Goal: Task Accomplishment & Management: Complete application form

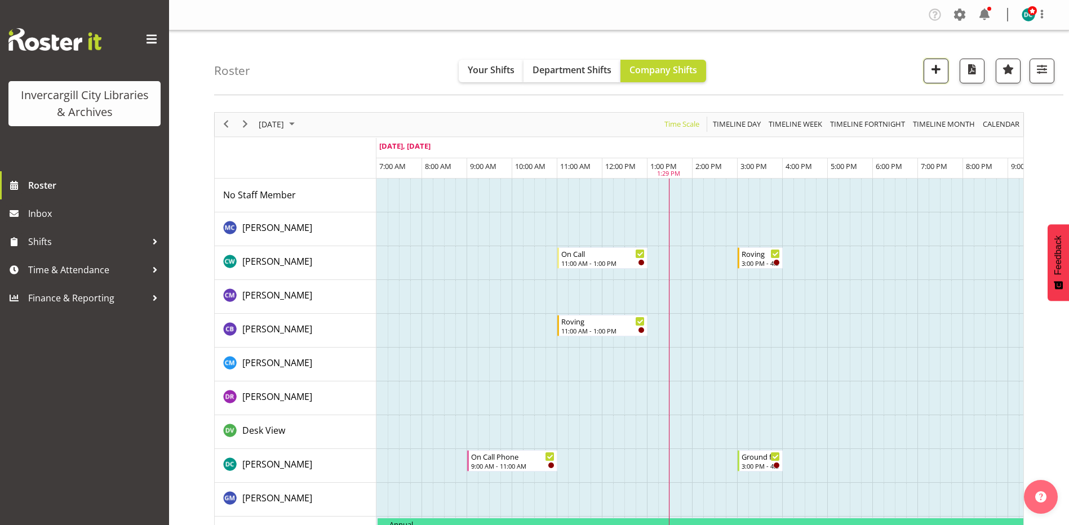
click at [934, 69] on span "button" at bounding box center [935, 69] width 15 height 15
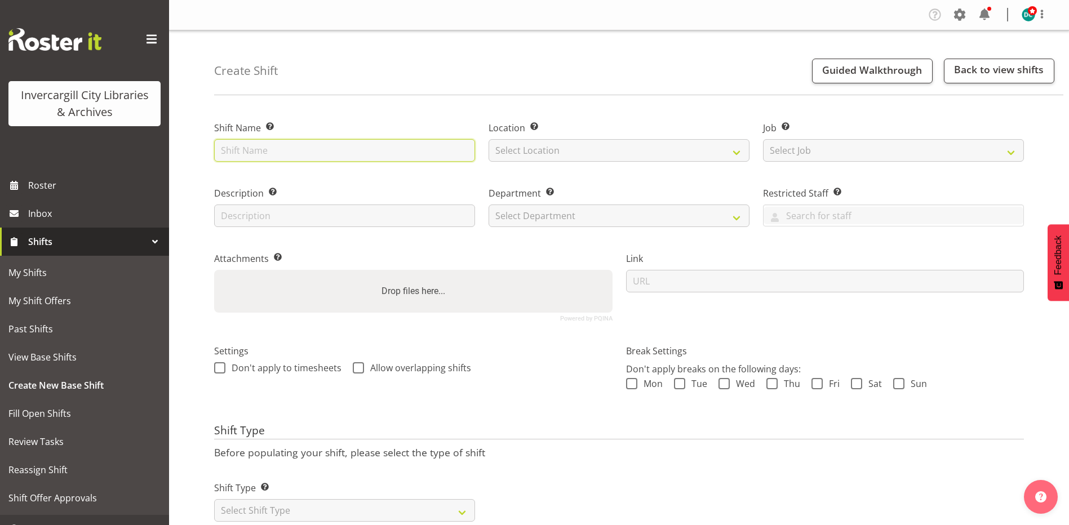
click at [247, 151] on input "text" at bounding box center [344, 150] width 261 height 23
type input "First aid training"
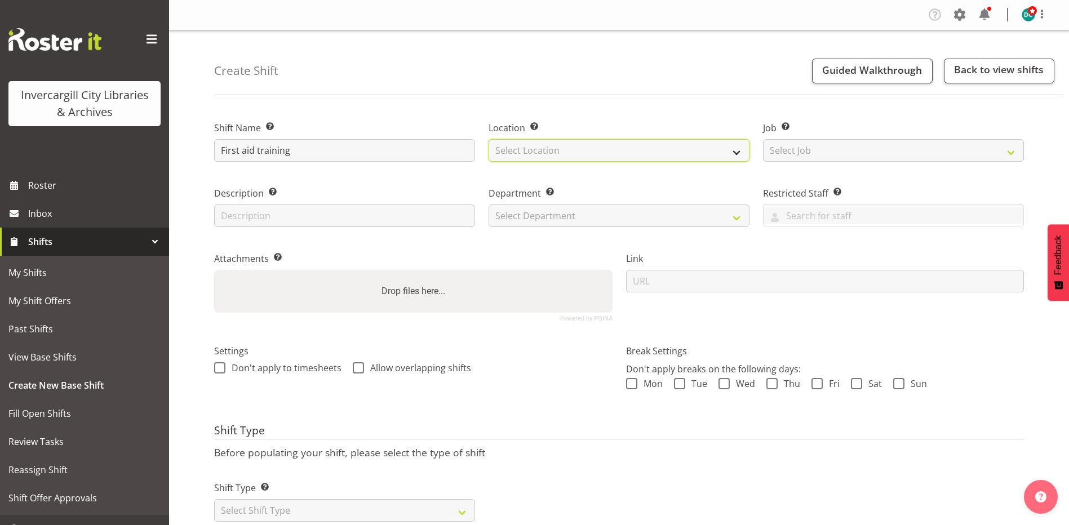
click at [565, 152] on select "Select Location Bluff Library Invercargill Library" at bounding box center [618, 150] width 261 height 23
select select "1276"
click at [488, 139] on select "Select Location Bluff Library Invercargill Library" at bounding box center [618, 150] width 261 height 23
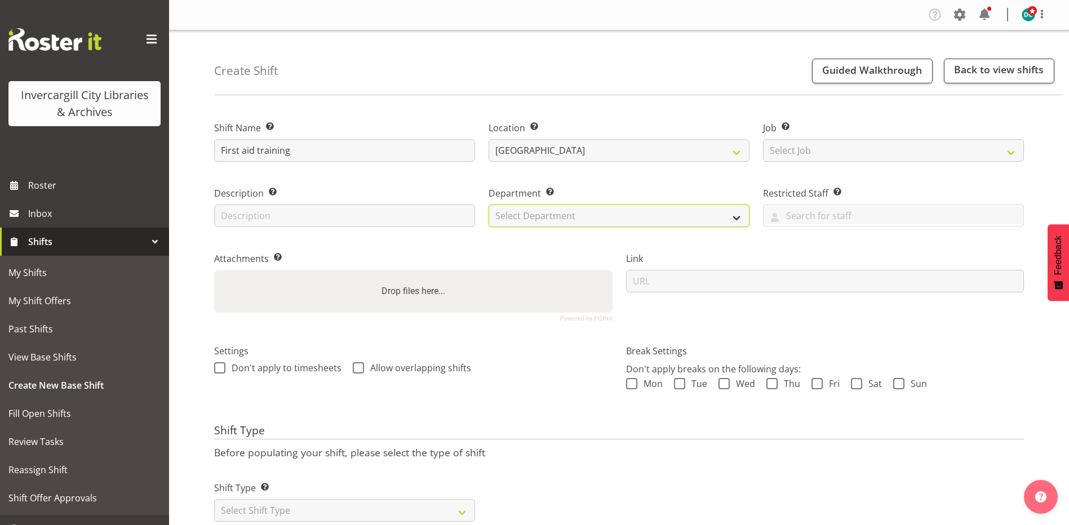
click at [573, 208] on select "Select Department Off Desk Public shifts" at bounding box center [618, 215] width 261 height 23
select select "921"
click at [488, 204] on select "Select Department Off Desk Public shifts" at bounding box center [618, 215] width 261 height 23
click at [220, 370] on span at bounding box center [219, 367] width 11 height 11
click at [220, 370] on input "Don't apply to timesheets" at bounding box center [217, 367] width 7 height 7
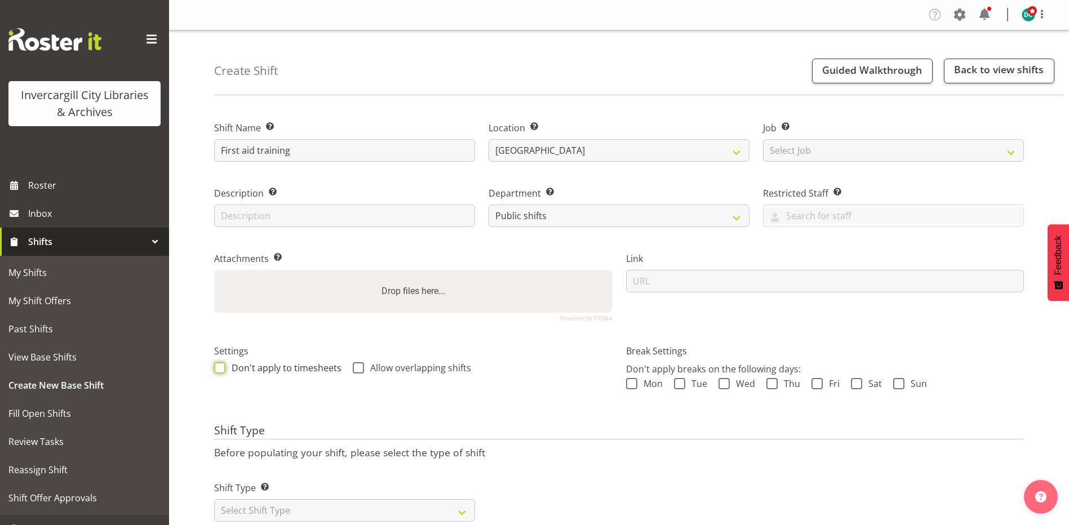
checkbox input "true"
click at [354, 367] on span at bounding box center [358, 367] width 11 height 11
click at [354, 367] on input "Allow overlapping shifts" at bounding box center [356, 367] width 7 height 7
checkbox input "true"
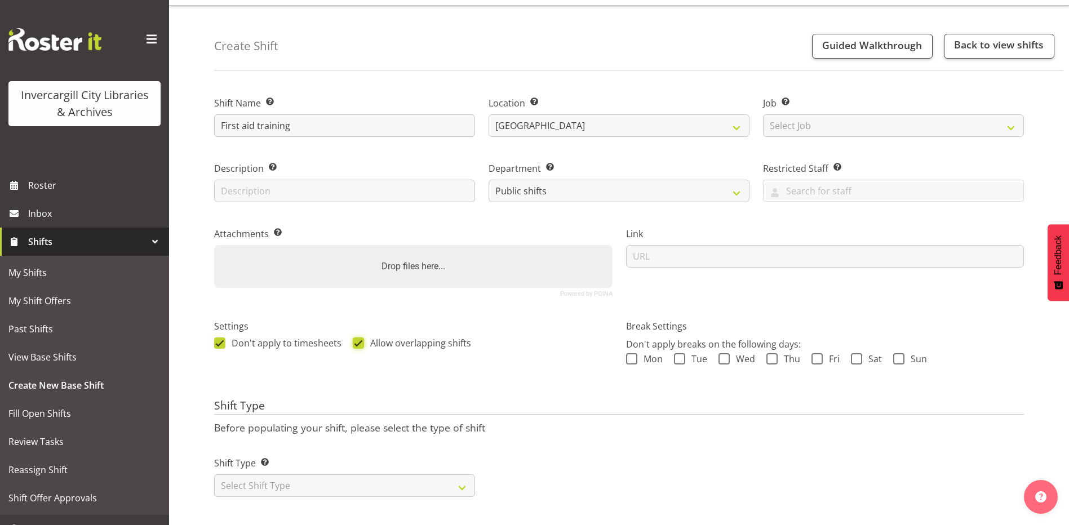
scroll to position [38, 0]
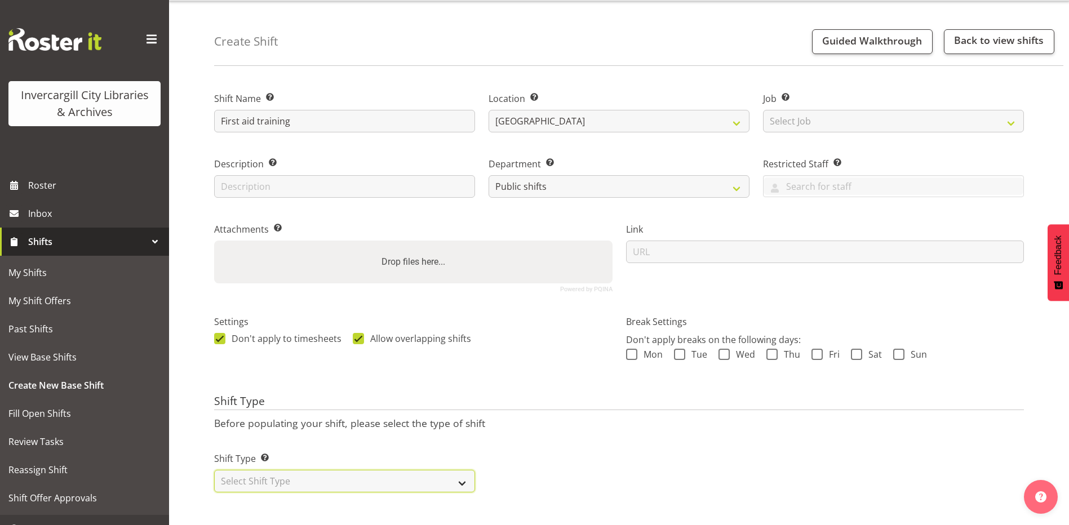
click at [268, 471] on select "Select Shift Type One Off Shift Recurring Shift Rotating Shift" at bounding box center [344, 481] width 261 height 23
select select "one_off"
click at [214, 470] on select "Select Shift Type One Off Shift Recurring Shift Rotating Shift" at bounding box center [344, 481] width 261 height 23
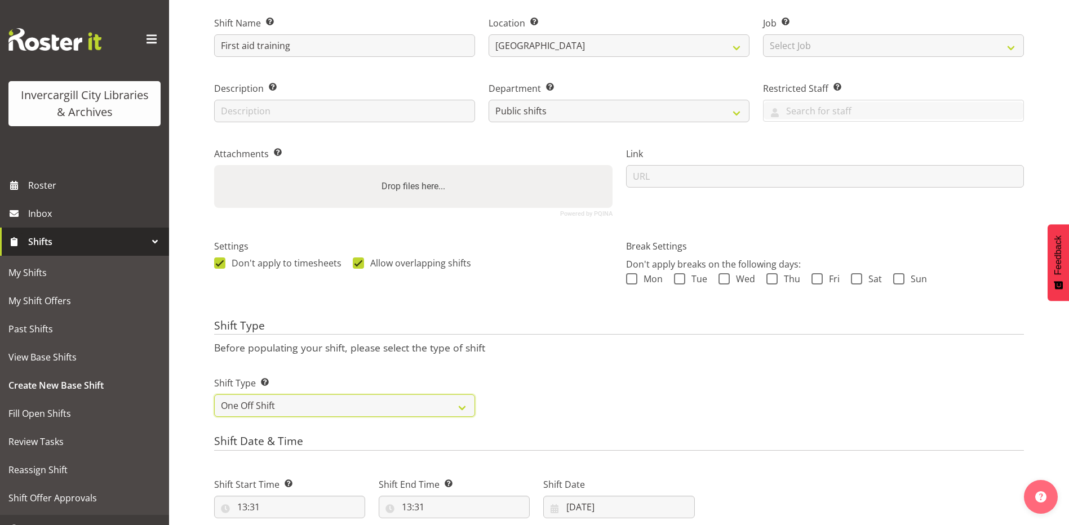
scroll to position [263, 0]
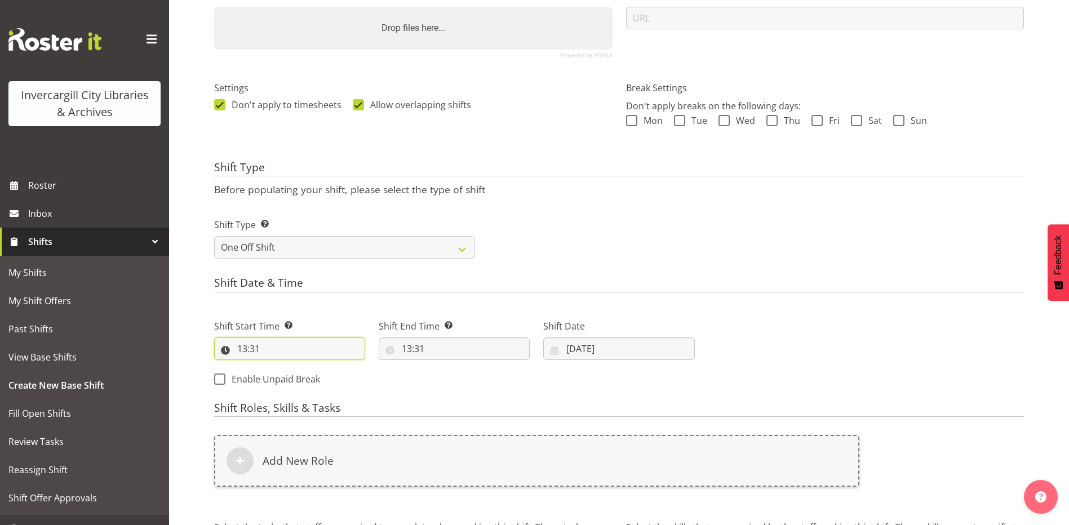
click at [256, 349] on input "13:31" at bounding box center [289, 348] width 151 height 23
click at [290, 379] on select "00 01 02 03 04 05 06 07 08 09 10 11 12 13 14 15 16 17 18 19 20 21 22 23" at bounding box center [290, 378] width 25 height 23
select select "8"
click at [278, 367] on select "00 01 02 03 04 05 06 07 08 09 10 11 12 13 14 15 16 17 18 19 20 21 22 23" at bounding box center [290, 378] width 25 height 23
type input "08:31"
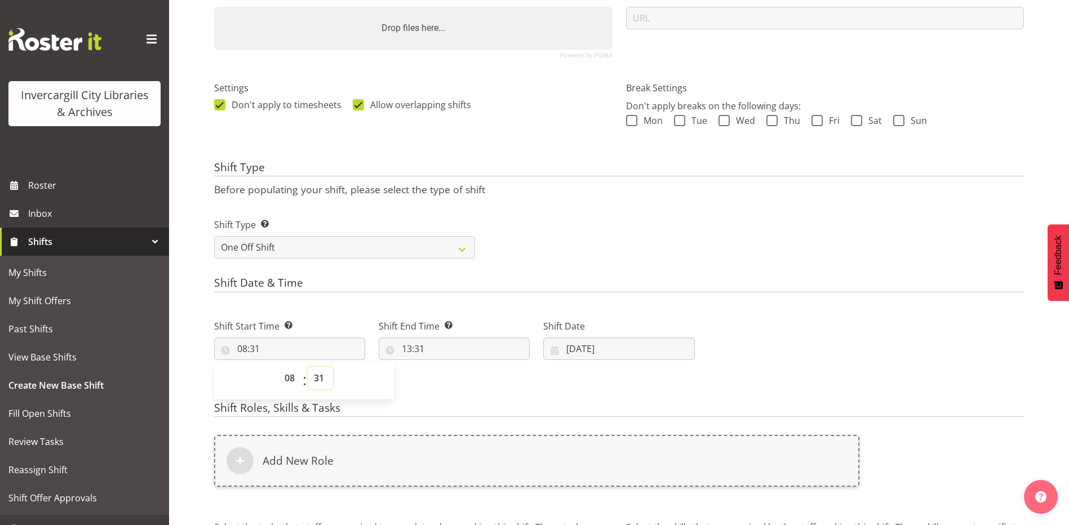
click at [321, 381] on select "00 01 02 03 04 05 06 07 08 09 10 11 12 13 14 15 16 17 18 19 20 21 22 23 24 25 2…" at bounding box center [320, 378] width 25 height 23
select select "30"
click at [308, 367] on select "00 01 02 03 04 05 06 07 08 09 10 11 12 13 14 15 16 17 18 19 20 21 22 23 24 25 2…" at bounding box center [320, 378] width 25 height 23
type input "08:30"
click at [405, 350] on input "13:31" at bounding box center [454, 348] width 151 height 23
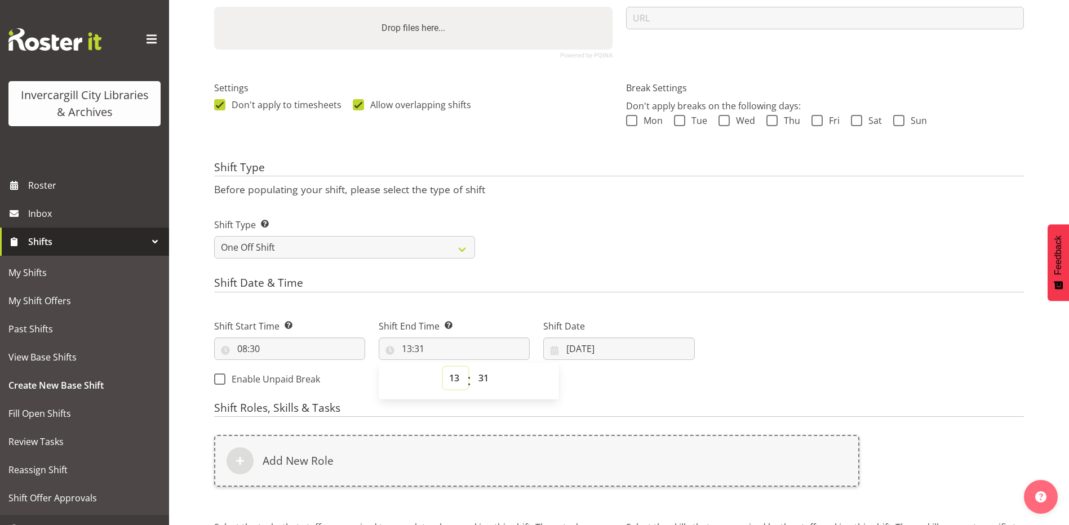
click at [453, 379] on select "00 01 02 03 04 05 06 07 08 09 10 11 12 13 14 15 16 17 18 19 20 21 22 23" at bounding box center [455, 378] width 25 height 23
select select "17"
click at [443, 367] on select "00 01 02 03 04 05 06 07 08 09 10 11 12 13 14 15 16 17 18 19 20 21 22 23" at bounding box center [455, 378] width 25 height 23
type input "17:31"
click at [486, 378] on select "00 01 02 03 04 05 06 07 08 09 10 11 12 13 14 15 16 17 18 19 20 21 22 23 24 25 2…" at bounding box center [484, 378] width 25 height 23
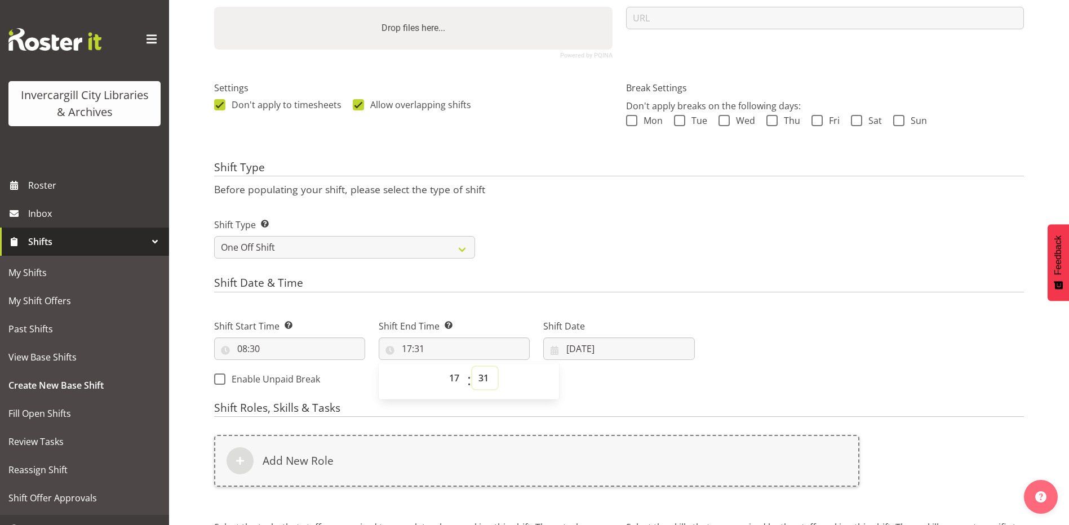
select select "0"
click at [472, 367] on select "00 01 02 03 04 05 06 07 08 09 10 11 12 13 14 15 16 17 18 19 20 21 22 23 24 25 2…" at bounding box center [484, 378] width 25 height 23
type input "17:00"
drag, startPoint x: 796, startPoint y: 335, endPoint x: 784, endPoint y: 345, distance: 15.7
click at [795, 335] on div "Next Shifts" at bounding box center [865, 349] width 329 height 91
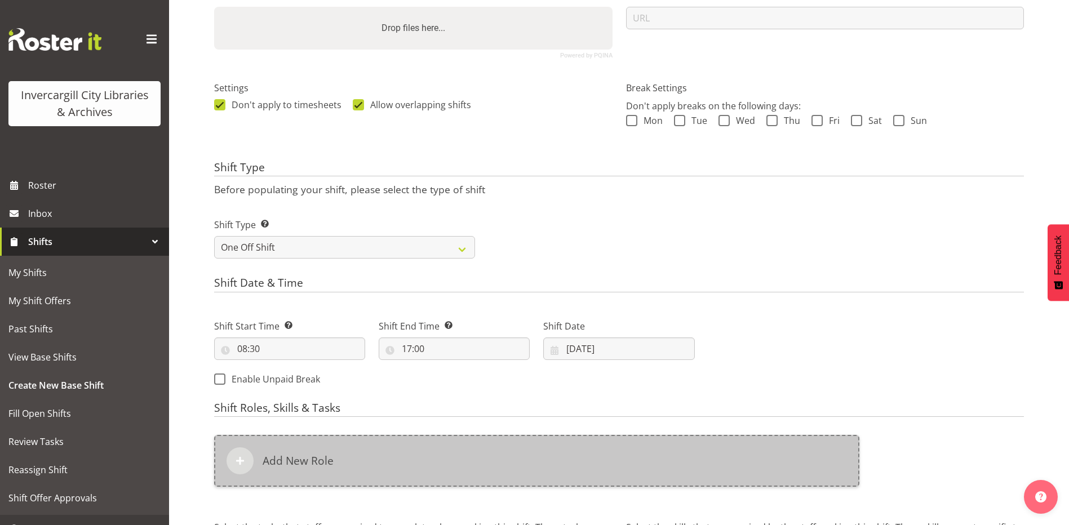
click at [365, 477] on div "Add New Role" at bounding box center [536, 461] width 645 height 52
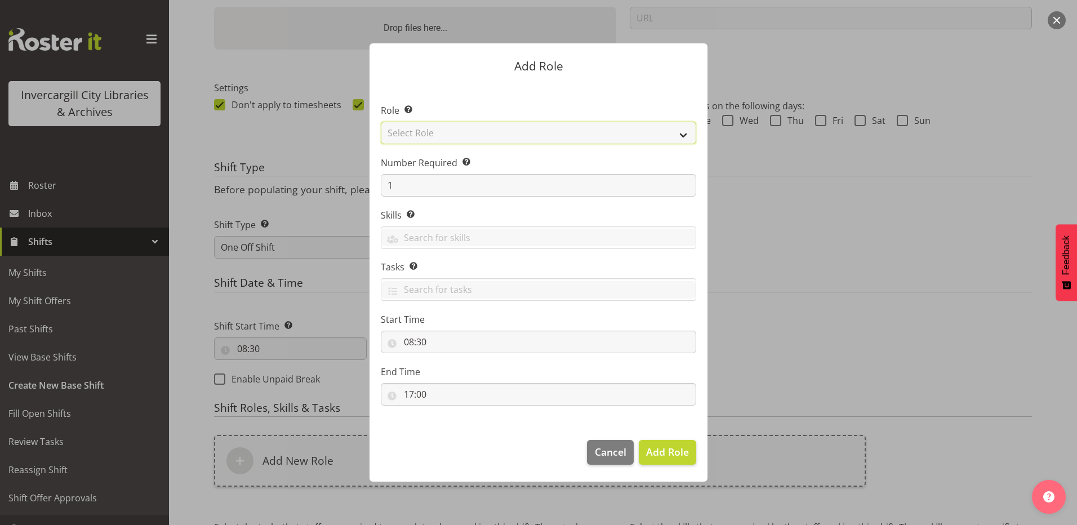
click at [466, 124] on select "Select Role 1st floor desk AQ operator Business Support Team member Casual Cust…" at bounding box center [538, 133] width 315 height 23
select select "1524"
click at [381, 122] on select "Select Role 1st floor desk AQ operator Business Support Team member Casual Cust…" at bounding box center [538, 133] width 315 height 23
click at [682, 446] on span "Add Role" at bounding box center [667, 452] width 43 height 14
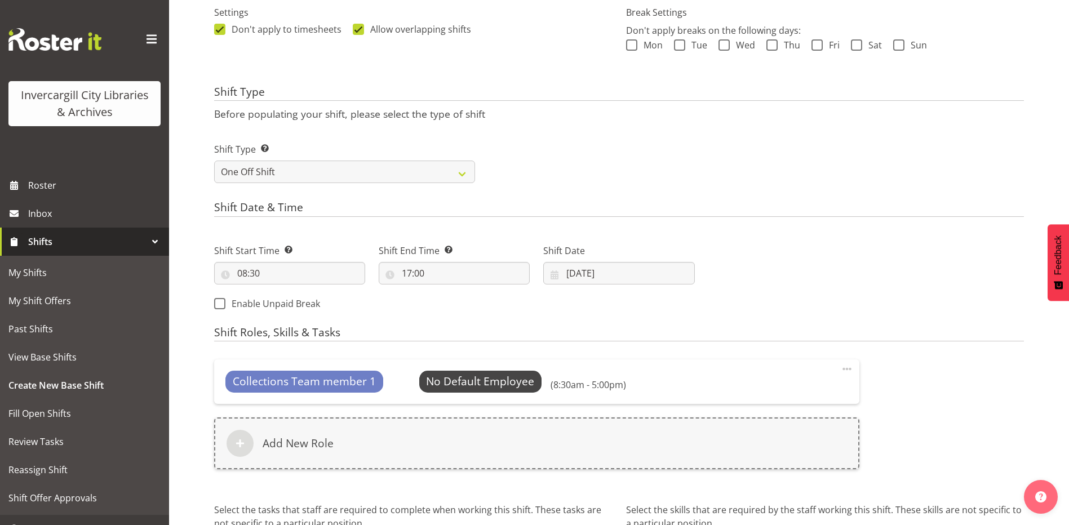
scroll to position [432, 0]
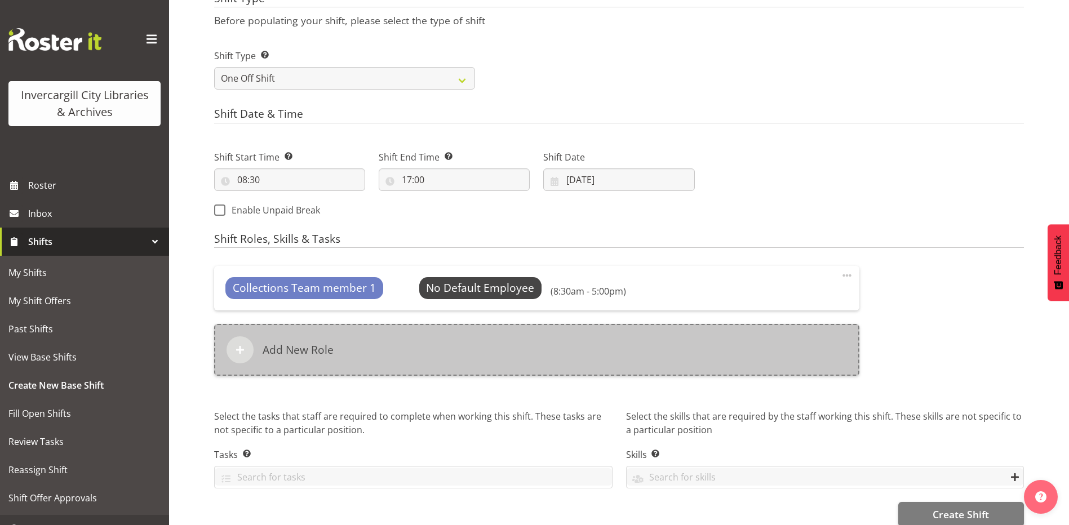
click at [400, 354] on div "Add New Role" at bounding box center [536, 350] width 645 height 52
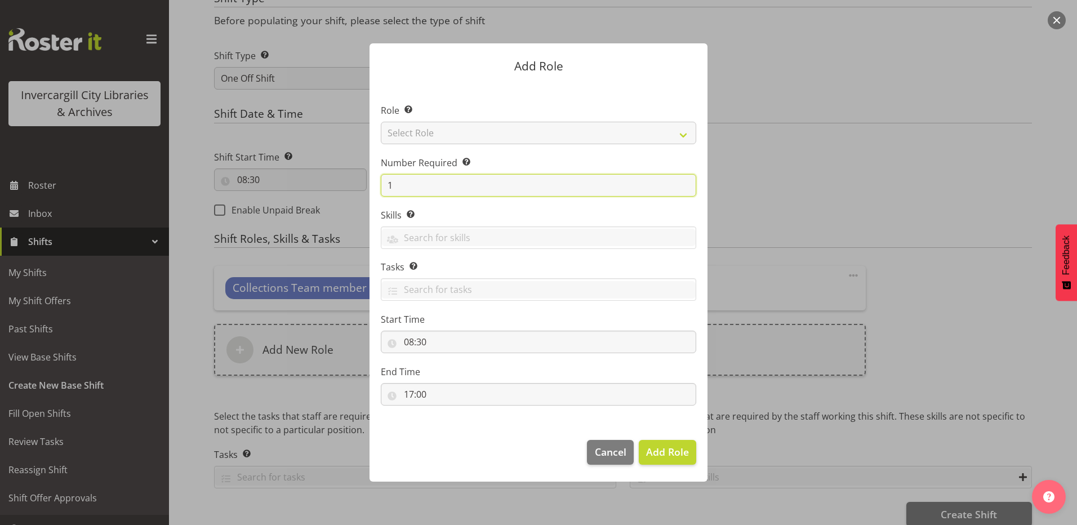
click at [428, 180] on input "1" at bounding box center [538, 185] width 315 height 23
type input "2"
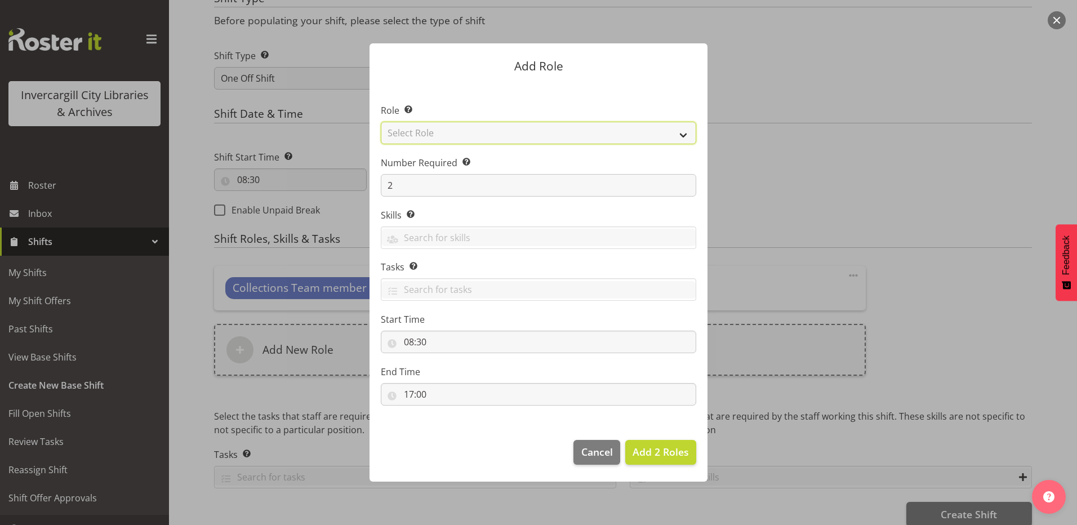
click at [435, 129] on select "Select Role 1st floor desk AQ operator Business Support Team member Casual Cust…" at bounding box center [538, 133] width 315 height 23
select select "1508"
click at [381, 122] on select "Select Role 1st floor desk AQ operator Business Support Team member Casual Cust…" at bounding box center [538, 133] width 315 height 23
click at [662, 455] on span "Add 2 Roles" at bounding box center [661, 452] width 56 height 14
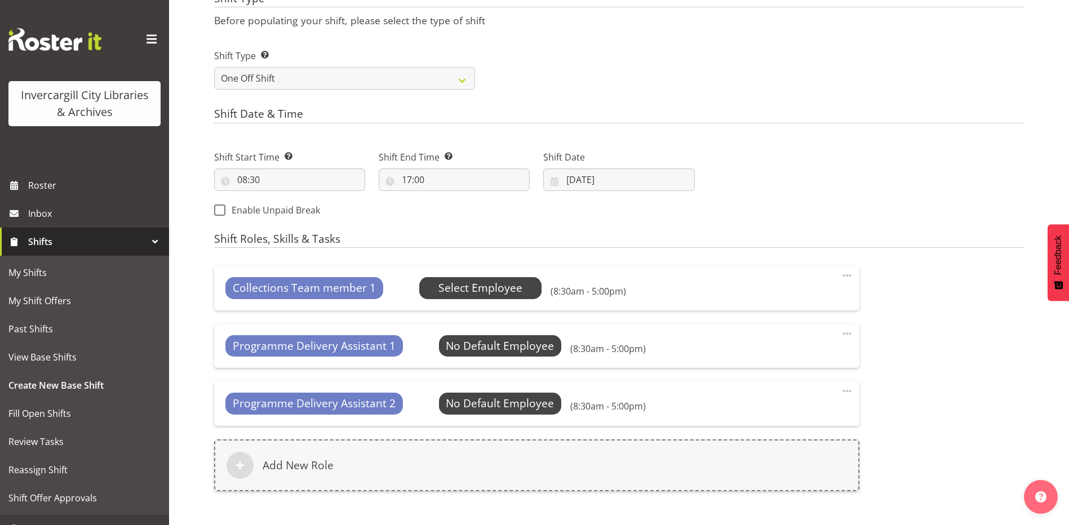
click at [465, 286] on span "Select Employee" at bounding box center [480, 288] width 84 height 16
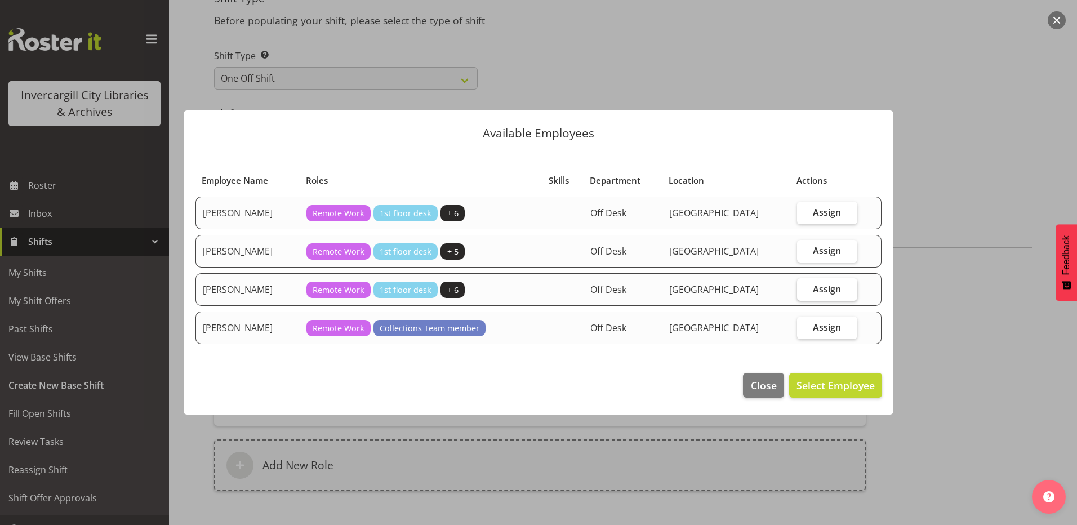
click at [825, 291] on span "Assign" at bounding box center [827, 288] width 28 height 11
click at [804, 291] on input "Assign" at bounding box center [800, 288] width 7 height 7
checkbox input "true"
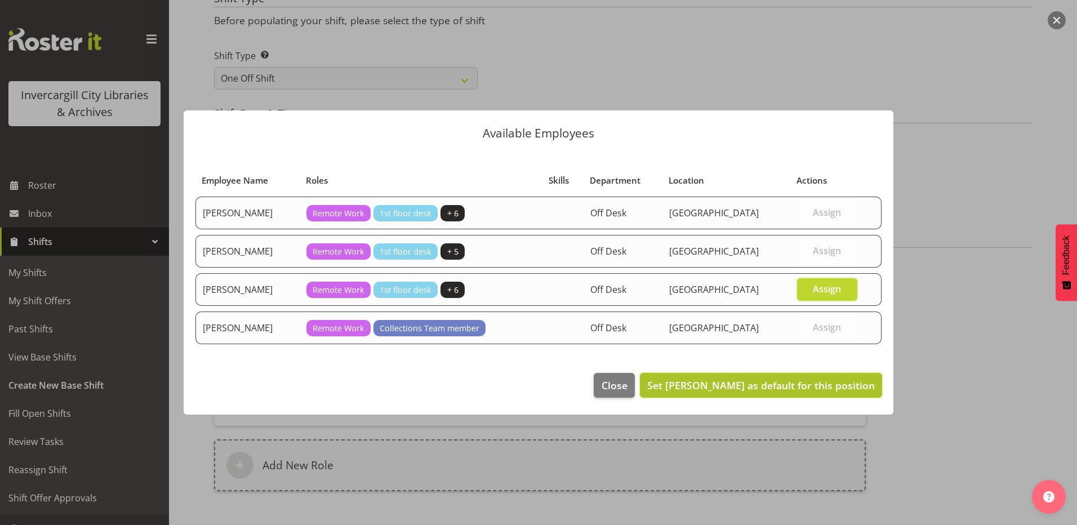
drag, startPoint x: 810, startPoint y: 380, endPoint x: 799, endPoint y: 385, distance: 12.6
click at [813, 380] on span "Set Lyndsay Tautari as default for this position" at bounding box center [761, 386] width 228 height 14
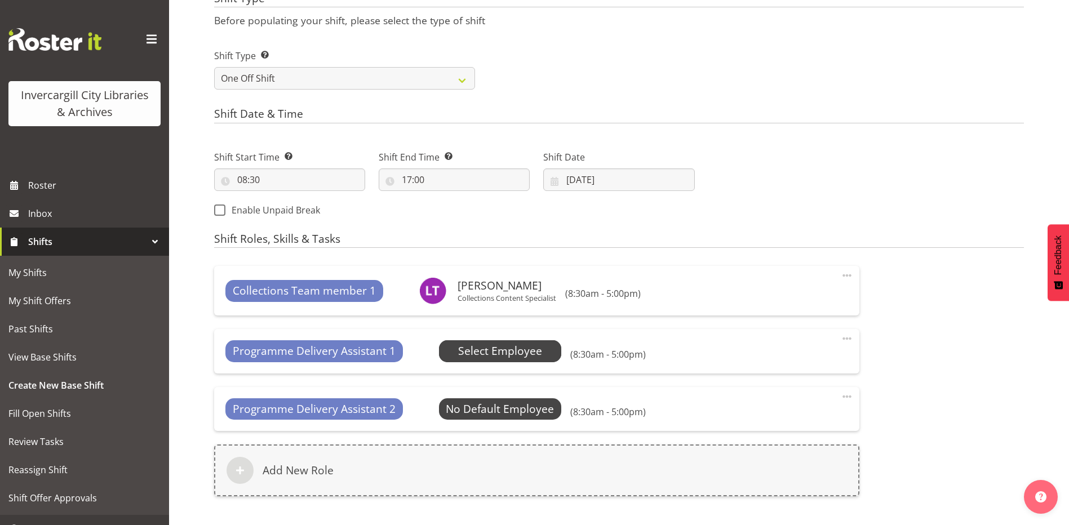
click at [474, 350] on span "Select Employee" at bounding box center [500, 351] width 84 height 16
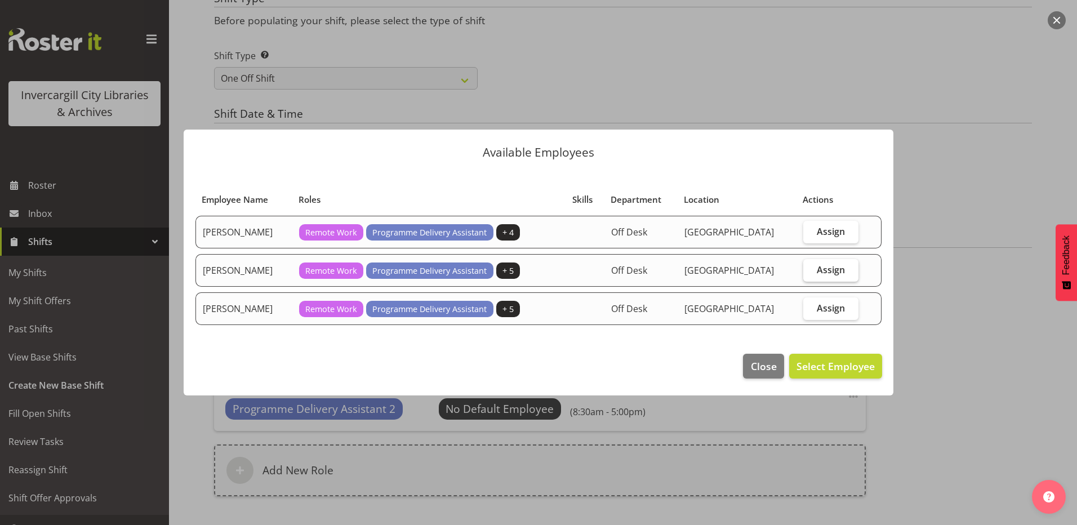
click at [820, 271] on span "Assign" at bounding box center [831, 269] width 28 height 11
click at [811, 271] on input "Assign" at bounding box center [806, 269] width 7 height 7
checkbox input "true"
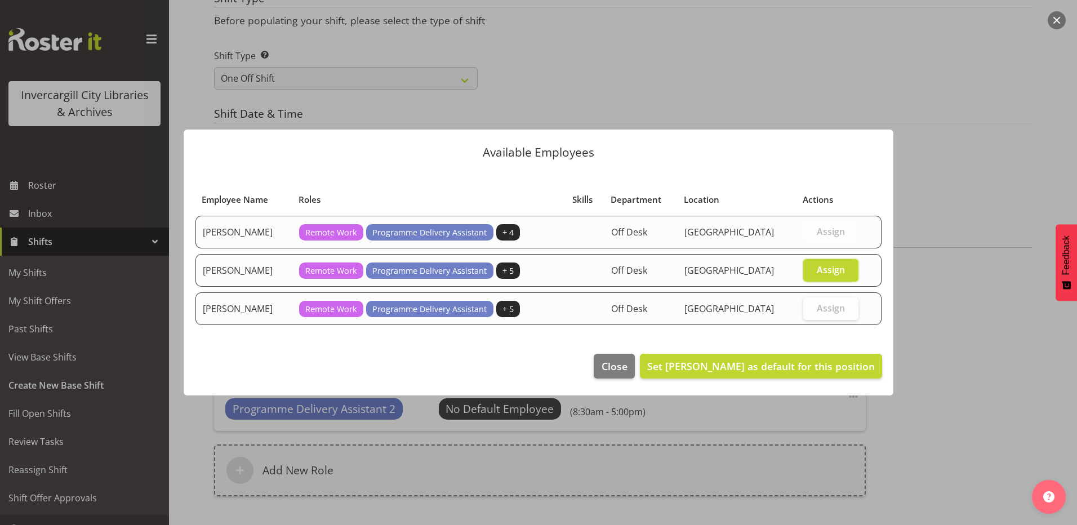
click at [825, 314] on span "Assign" at bounding box center [831, 307] width 28 height 11
click at [791, 367] on span "Set Chamique Mamolo as default for this position" at bounding box center [761, 366] width 228 height 14
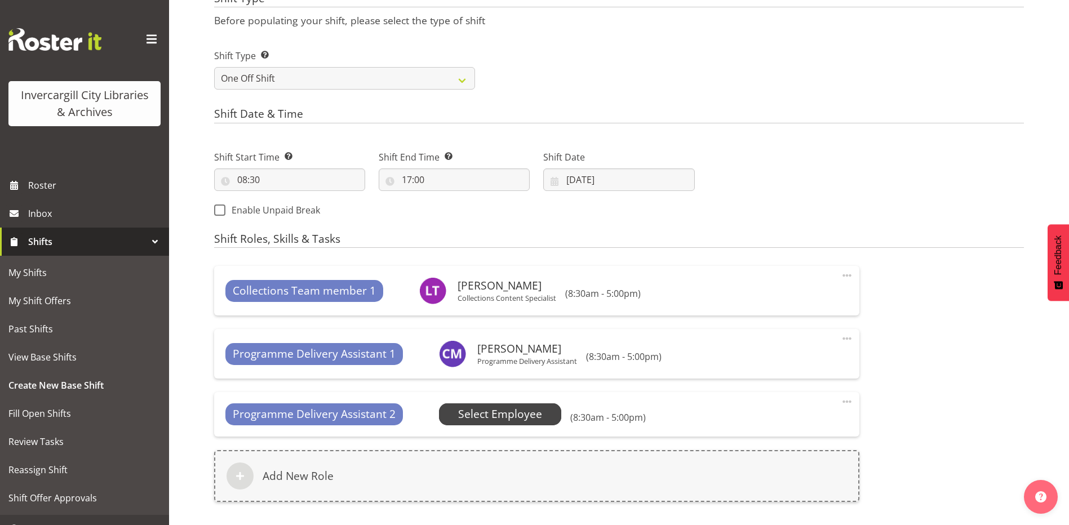
click at [483, 412] on span "Select Employee" at bounding box center [500, 414] width 84 height 16
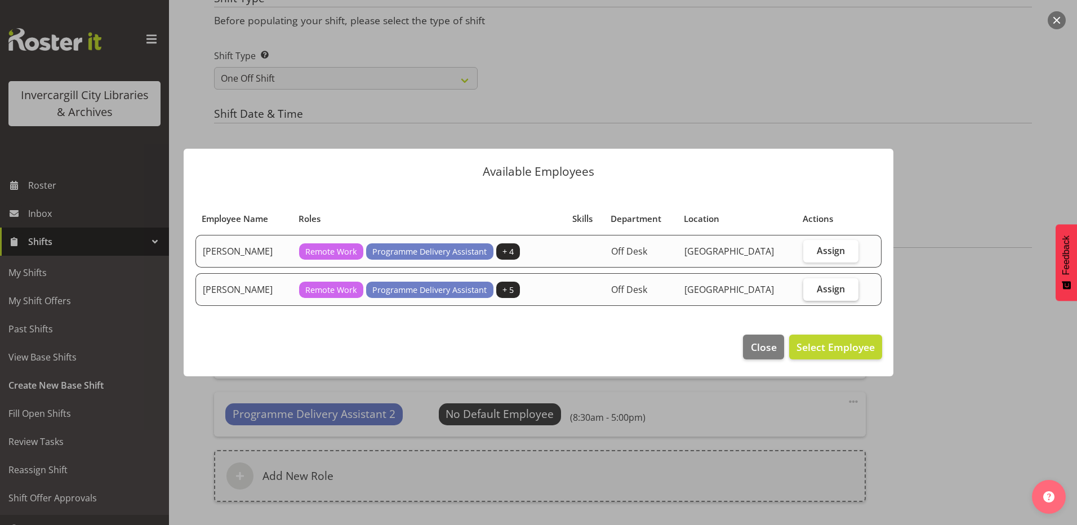
click at [818, 284] on span "Assign" at bounding box center [831, 288] width 28 height 11
click at [811, 285] on input "Assign" at bounding box center [806, 288] width 7 height 7
checkbox input "true"
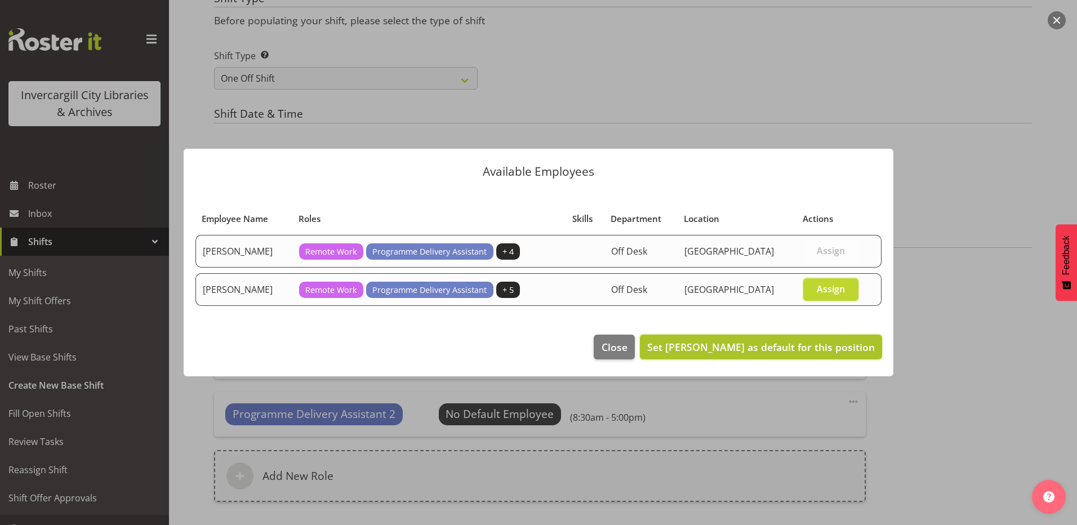
click at [816, 337] on button "Set Kay Chen as default for this position" at bounding box center [761, 347] width 242 height 25
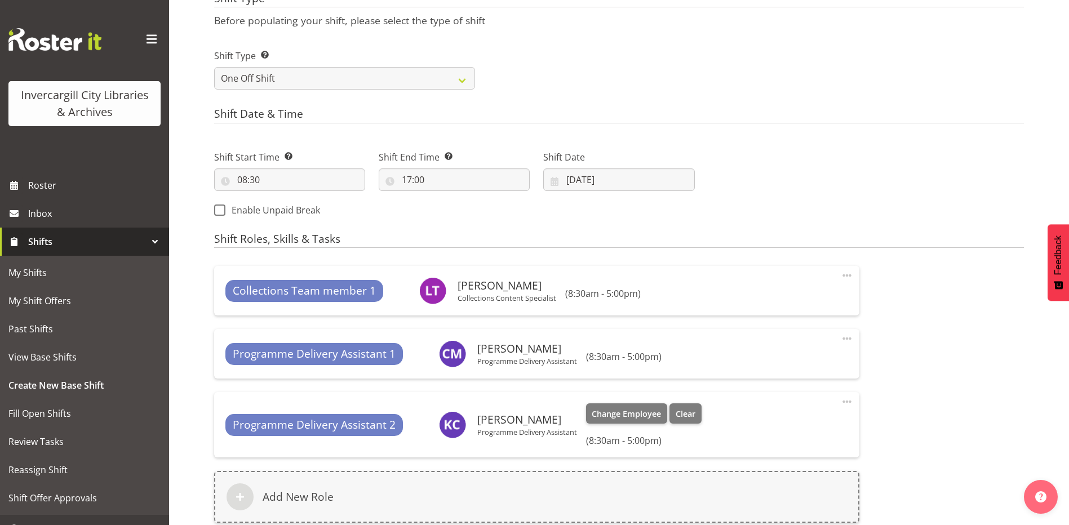
scroll to position [582, 0]
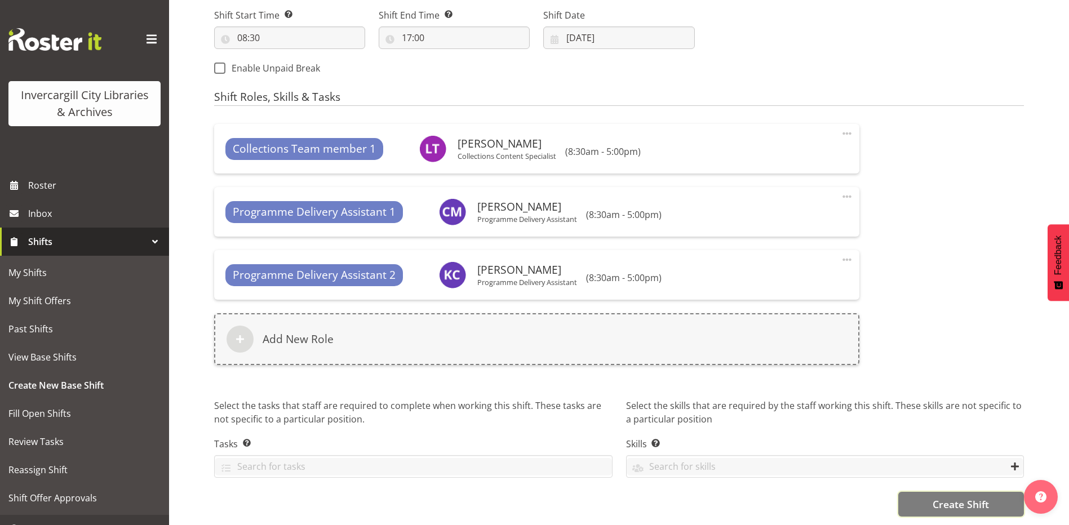
click at [943, 497] on span "Create Shift" at bounding box center [960, 504] width 56 height 15
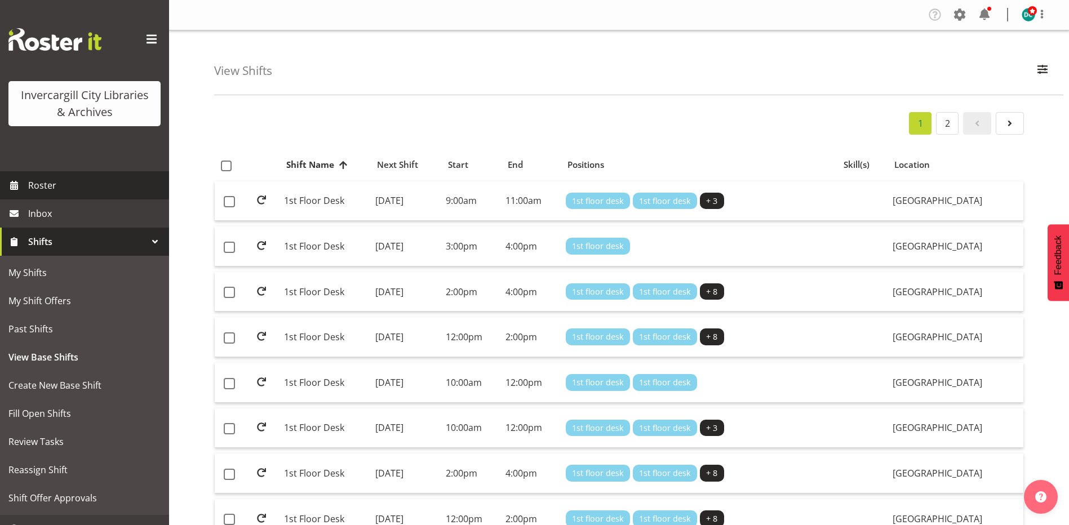
click at [33, 180] on span "Roster" at bounding box center [95, 185] width 135 height 17
